Goal: Subscribe to service/newsletter

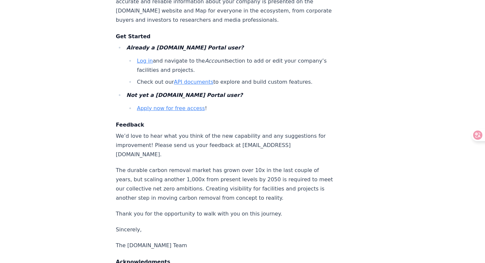
scroll to position [1032, 0]
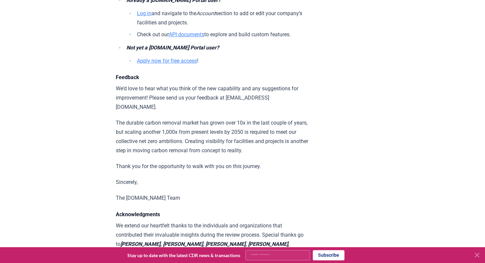
click at [190, 64] on link "Apply now for free access" at bounding box center [167, 61] width 60 height 6
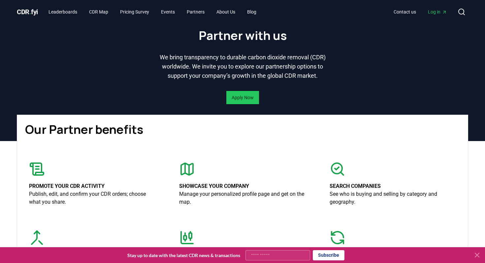
click at [324, 260] on button "Subscribe" at bounding box center [329, 256] width 32 height 10
